Goal: Task Accomplishment & Management: Manage account settings

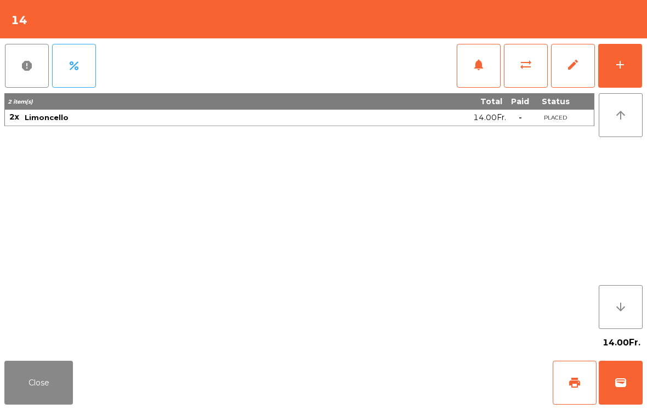
click at [34, 363] on button "Close" at bounding box center [38, 383] width 69 height 44
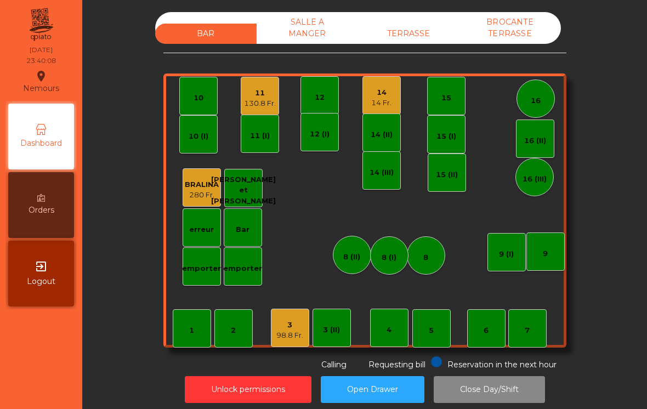
click at [417, 38] on div "TERRASSE" at bounding box center [408, 34] width 101 height 20
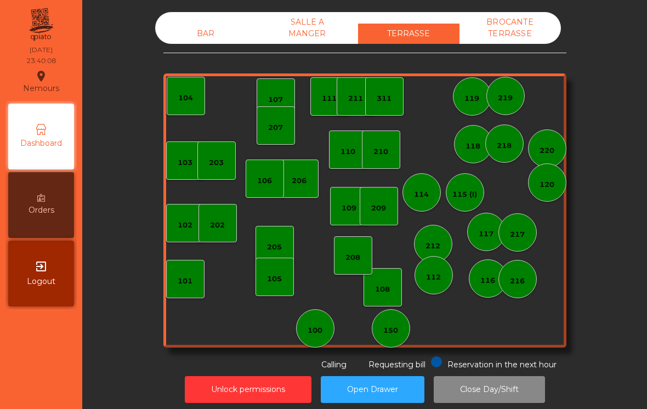
click at [526, 33] on div "BROCANTE TERRASSE" at bounding box center [509, 28] width 101 height 32
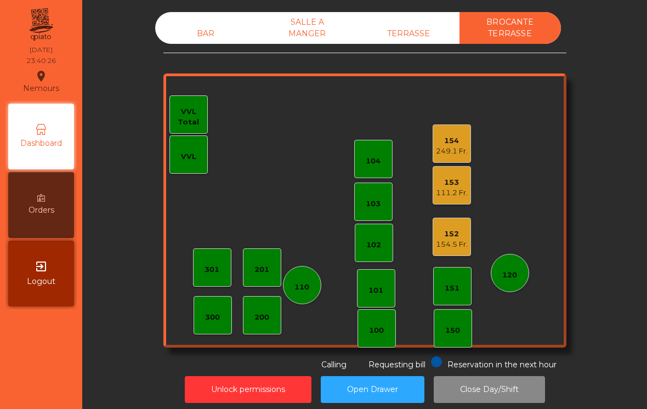
click at [448, 242] on div "154.5 Fr." at bounding box center [452, 244] width 32 height 11
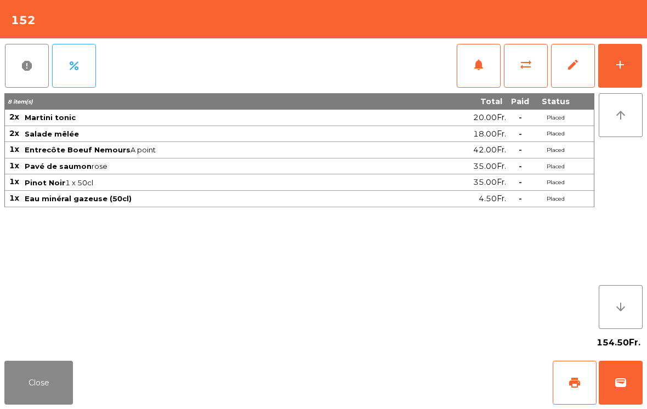
click at [622, 381] on span "wallet" at bounding box center [620, 382] width 13 height 13
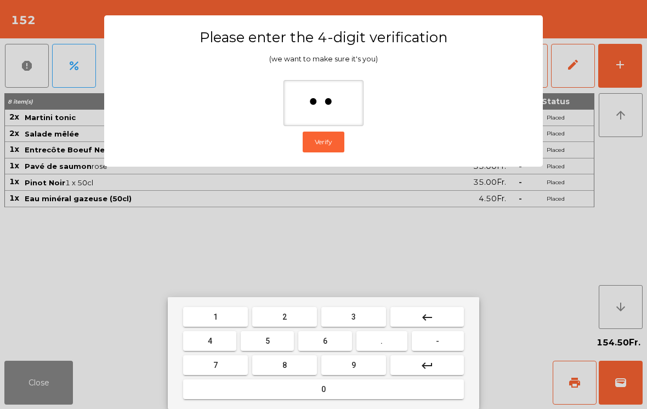
type input "***"
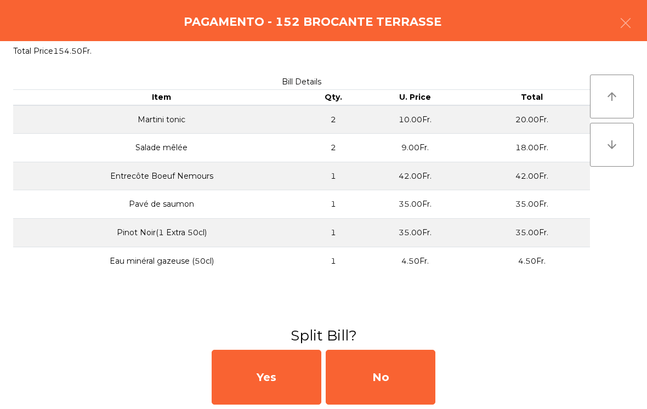
click at [404, 372] on div "No" at bounding box center [381, 377] width 110 height 55
click at [386, 369] on div "No" at bounding box center [381, 377] width 110 height 55
click at [385, 368] on div "No" at bounding box center [381, 377] width 110 height 55
click at [390, 367] on div "No" at bounding box center [381, 377] width 110 height 55
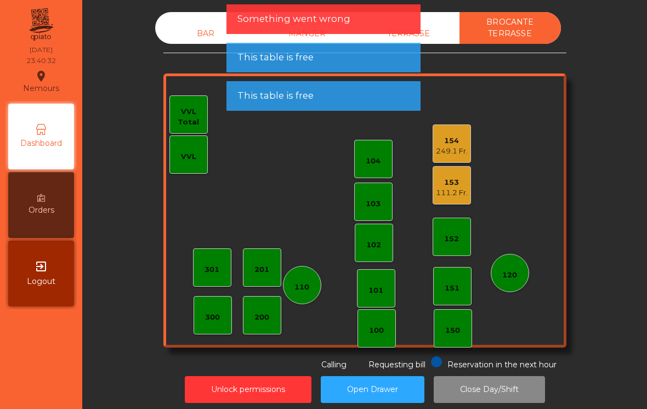
click at [454, 176] on div "153 111.2 Fr." at bounding box center [452, 186] width 32 height 26
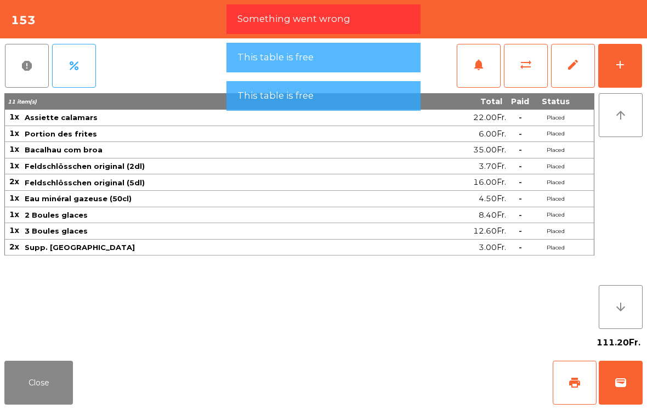
click at [618, 378] on span "wallet" at bounding box center [620, 382] width 13 height 13
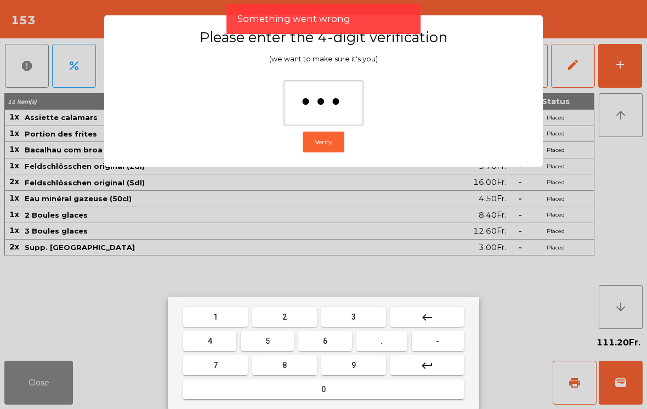
type input "****"
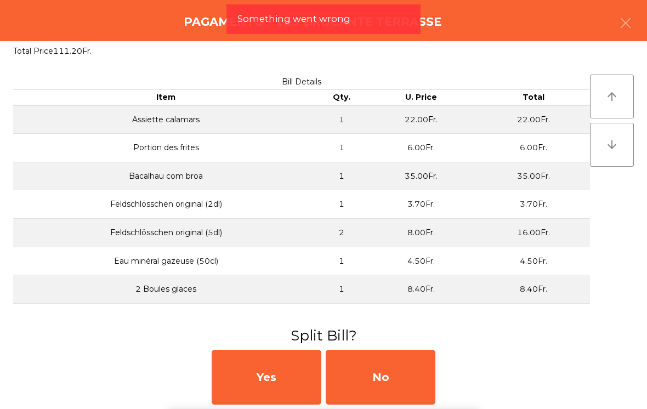
click at [411, 373] on div "No" at bounding box center [381, 377] width 110 height 55
click at [411, 373] on div "MB" at bounding box center [381, 377] width 110 height 55
click at [395, 378] on div "No" at bounding box center [381, 377] width 110 height 55
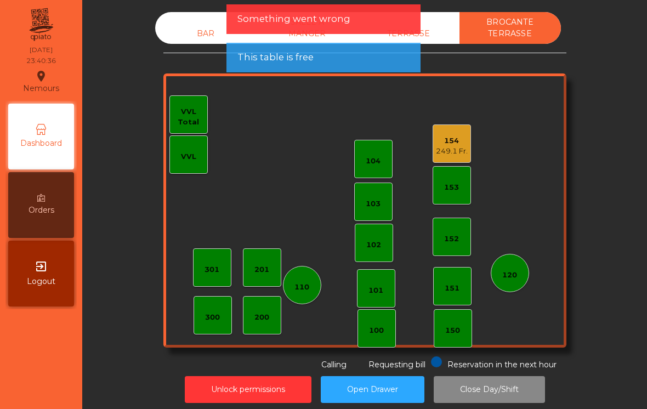
click at [433, 152] on div "154 249.1 Fr." at bounding box center [451, 143] width 38 height 38
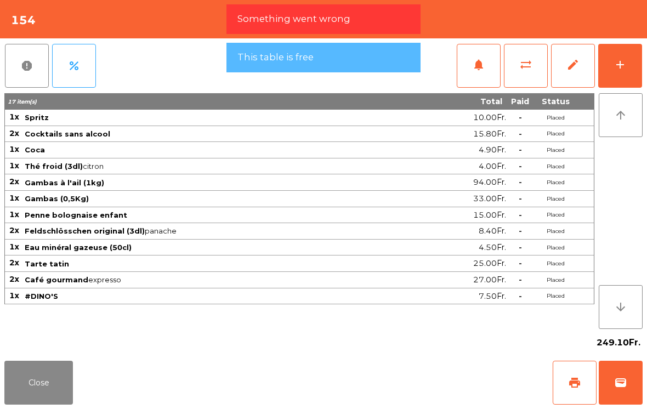
click at [606, 396] on button "wallet" at bounding box center [621, 383] width 44 height 44
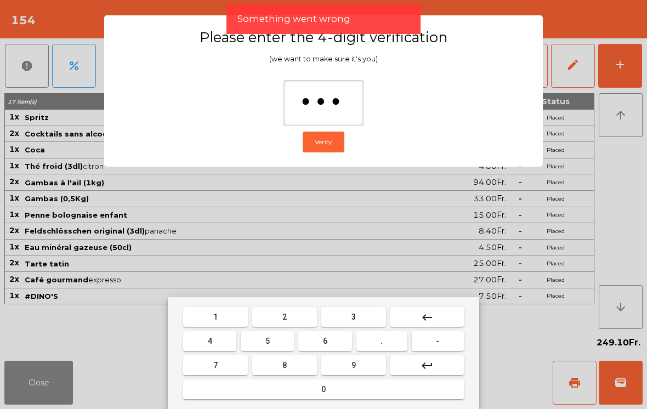
type input "****"
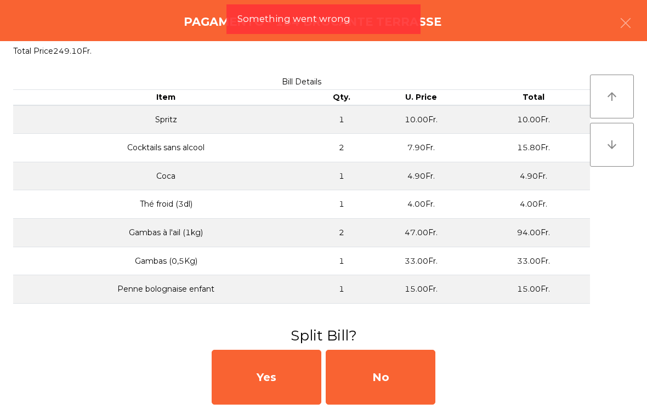
click at [386, 360] on div "No" at bounding box center [381, 377] width 110 height 55
click at [394, 373] on div "No" at bounding box center [381, 377] width 110 height 55
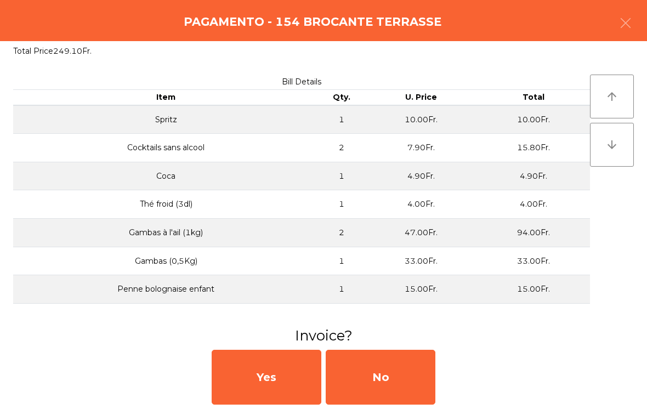
click at [385, 368] on div "No" at bounding box center [381, 377] width 110 height 55
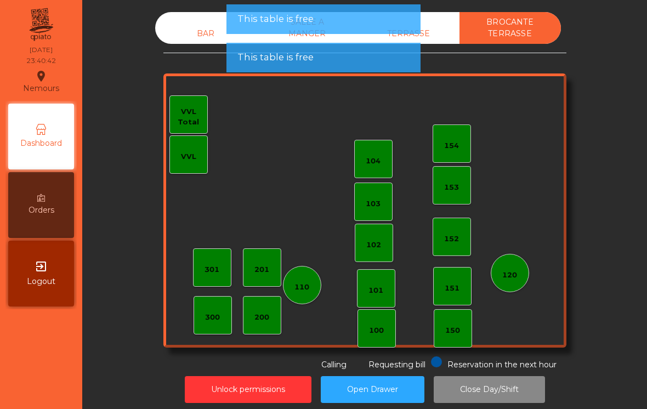
click at [485, 394] on button "Close Day/Shift" at bounding box center [489, 389] width 111 height 27
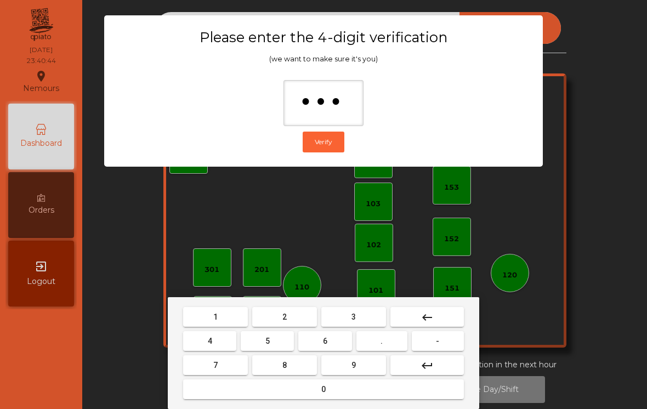
type input "****"
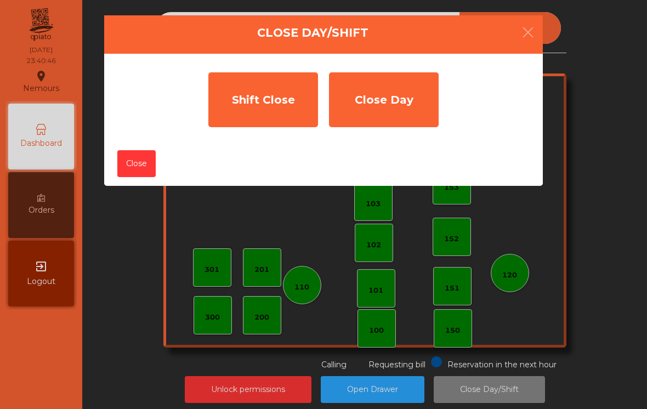
click at [283, 103] on div "Shift Close" at bounding box center [263, 99] width 110 height 55
